Goal: Task Accomplishment & Management: Use online tool/utility

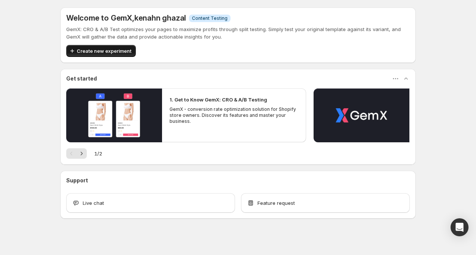
click at [113, 53] on span "Create new experiment" at bounding box center [104, 50] width 55 height 7
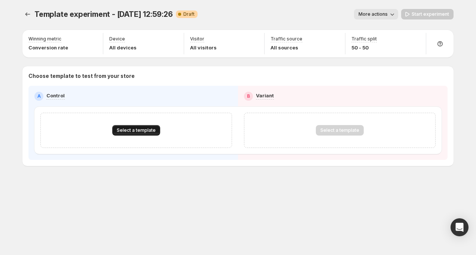
click at [131, 132] on span "Select a template" at bounding box center [136, 130] width 39 height 6
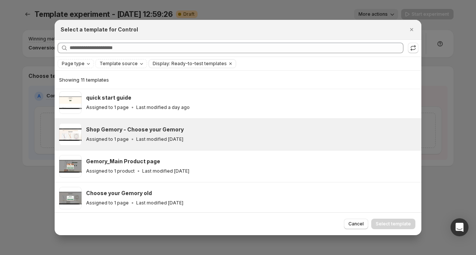
scroll to position [132, 0]
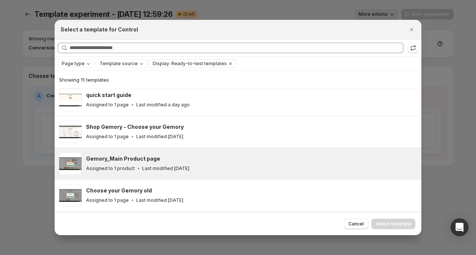
click at [123, 160] on h3 "Gemory_Main Product page" at bounding box center [123, 158] width 74 height 7
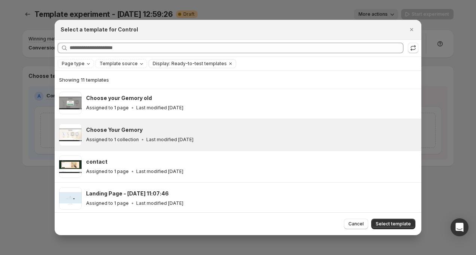
scroll to position [0, 0]
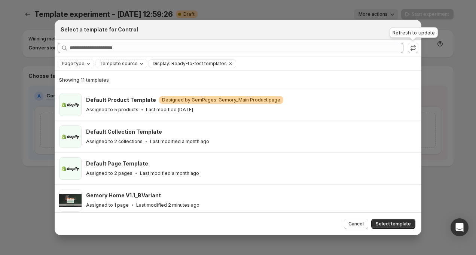
click at [412, 32] on div "Refresh to update" at bounding box center [413, 34] width 51 height 16
click at [434, 27] on div at bounding box center [238, 127] width 476 height 255
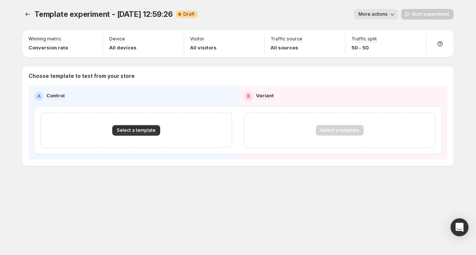
click at [43, 17] on span "Template experiment - Sep 4, 12:59:26" at bounding box center [103, 14] width 139 height 9
click at [31, 18] on button "Experiments" at bounding box center [27, 14] width 10 height 10
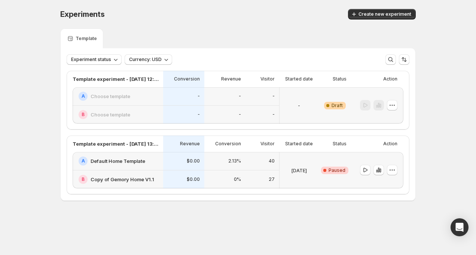
click at [406, 107] on div "Template experiment - Sep 4, 12:59:26 Conversion Revenue Visitor Started date S…" at bounding box center [238, 100] width 343 height 59
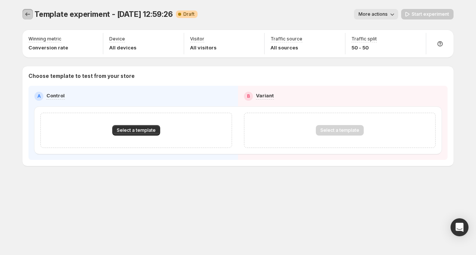
click at [31, 13] on icon "Experiments" at bounding box center [27, 13] width 7 height 7
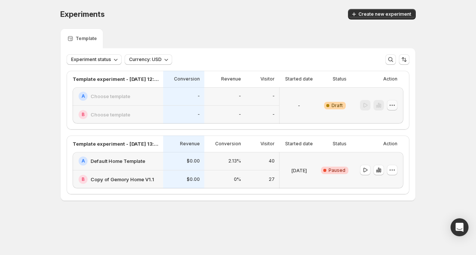
click at [389, 102] on icon "button" at bounding box center [392, 104] width 7 height 7
click at [384, 160] on span "Delete" at bounding box center [386, 159] width 15 height 6
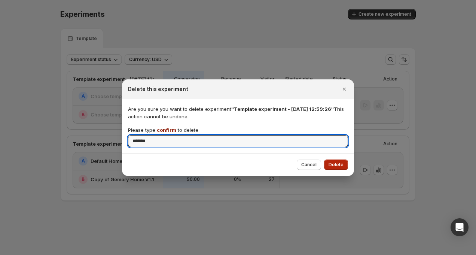
type input "*******"
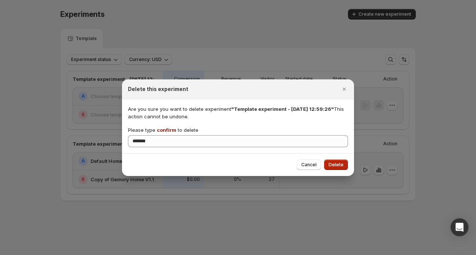
click at [327, 161] on button "Delete" at bounding box center [336, 165] width 24 height 10
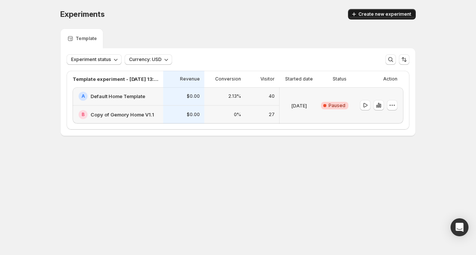
click at [382, 13] on span "Create new experiment" at bounding box center [385, 14] width 53 height 6
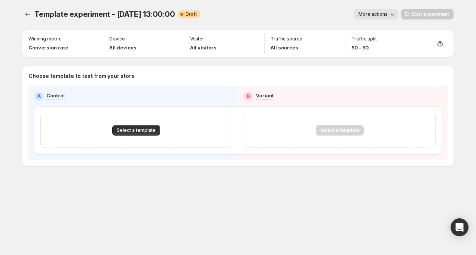
click at [109, 125] on div "Select a template" at bounding box center [136, 130] width 167 height 10
click at [126, 130] on span "Select a template" at bounding box center [136, 130] width 39 height 6
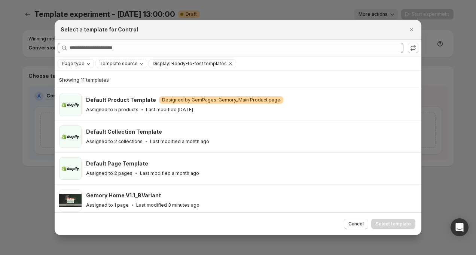
click at [85, 64] on icon "Page type" at bounding box center [88, 64] width 6 height 6
click at [85, 90] on span "Home page" at bounding box center [85, 87] width 27 height 6
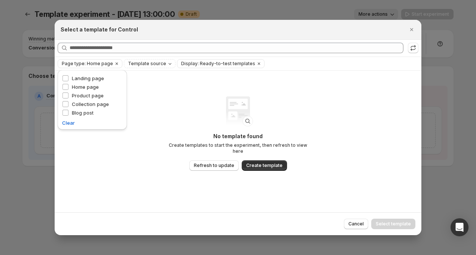
click at [221, 116] on div ":r4q:" at bounding box center [238, 111] width 54 height 54
click at [226, 164] on span "Refresh to update" at bounding box center [214, 166] width 40 height 6
click at [359, 221] on span "Cancel" at bounding box center [356, 224] width 15 height 6
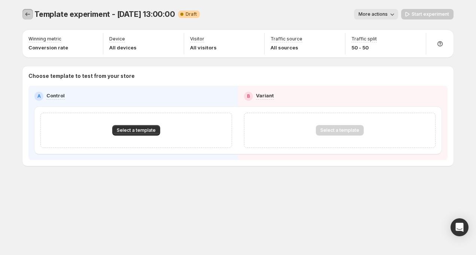
click at [26, 16] on icon "Experiments" at bounding box center [27, 13] width 7 height 7
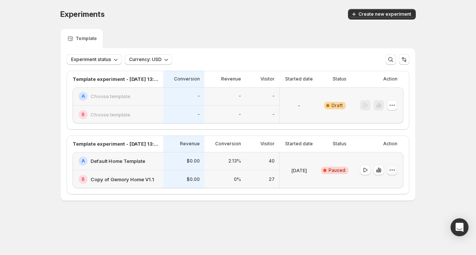
click at [396, 172] on button "button" at bounding box center [392, 170] width 10 height 10
click at [392, 182] on span "Edit" at bounding box center [397, 185] width 36 height 7
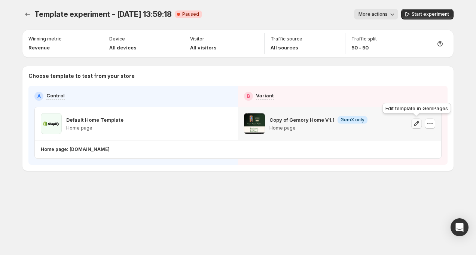
click at [417, 122] on icon "button" at bounding box center [416, 123] width 7 height 7
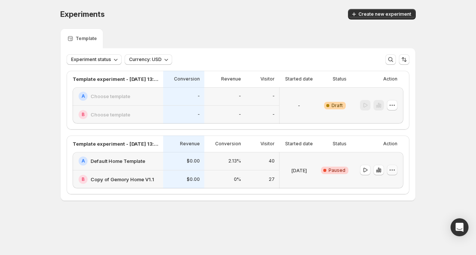
click at [393, 171] on icon "button" at bounding box center [392, 169] width 7 height 7
click at [387, 182] on span "Edit" at bounding box center [383, 185] width 8 height 6
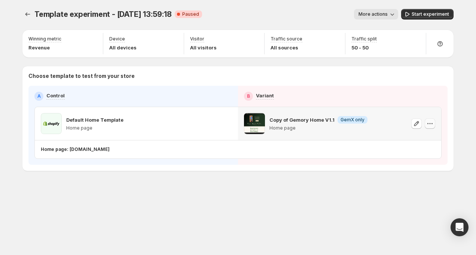
click at [433, 122] on icon "button" at bounding box center [430, 123] width 7 height 7
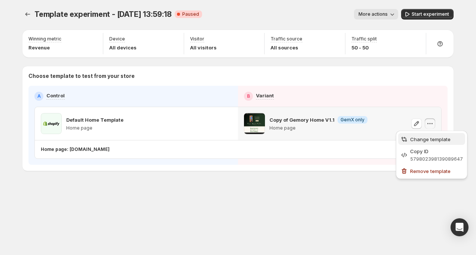
click at [430, 139] on span "Change template" at bounding box center [430, 139] width 40 height 6
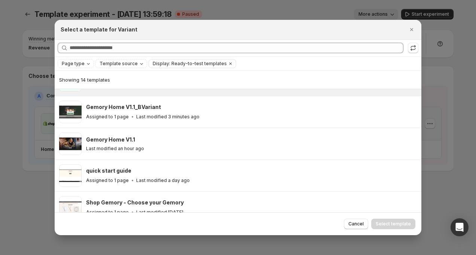
scroll to position [94, 0]
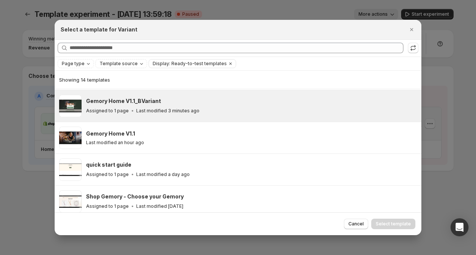
click at [178, 115] on div "Gemory Home V1.1_BVariant Assigned to 1 page Last modified 3 minutes ago" at bounding box center [251, 106] width 331 height 22
click at [388, 225] on span "Select template" at bounding box center [393, 224] width 35 height 6
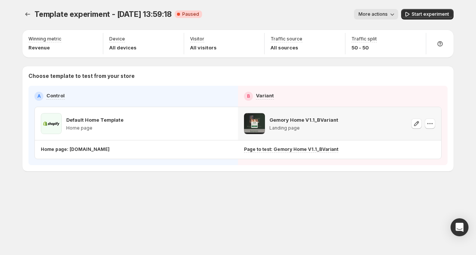
click at [341, 166] on div "Choose template to test from your store A Control B Variant Default Home Templa…" at bounding box center [237, 118] width 431 height 105
click at [430, 13] on span "Start experiment" at bounding box center [430, 14] width 37 height 6
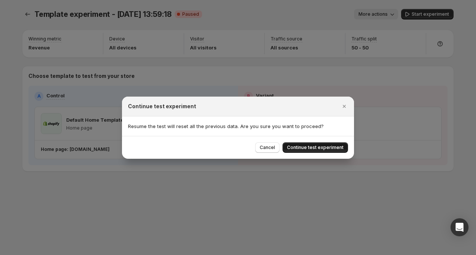
click at [327, 144] on button "Continue test experiment" at bounding box center [316, 147] width 66 height 10
